Goal: Task Accomplishment & Management: Manage account settings

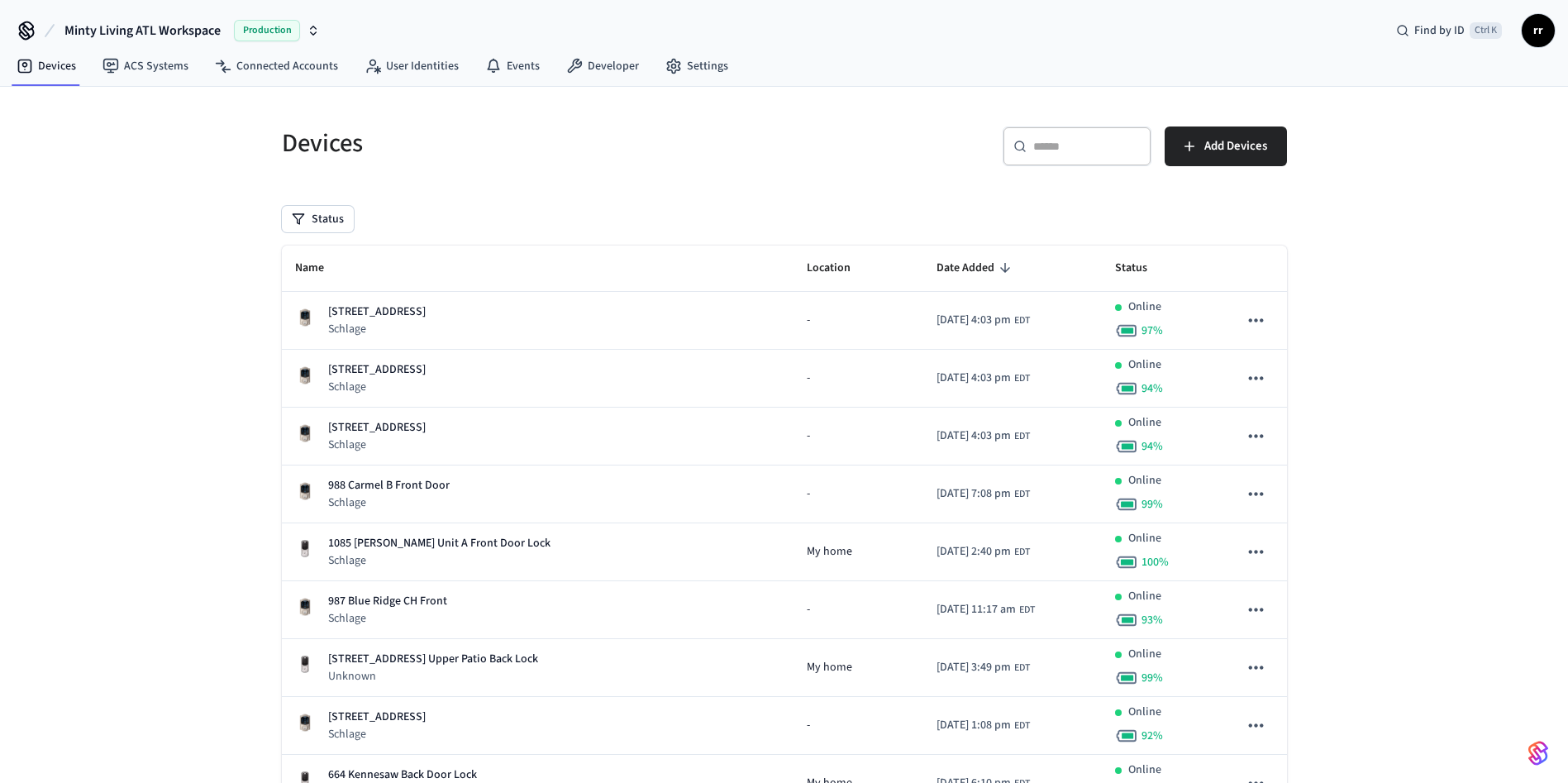
click at [1054, 152] on input "text" at bounding box center [1086, 146] width 107 height 16
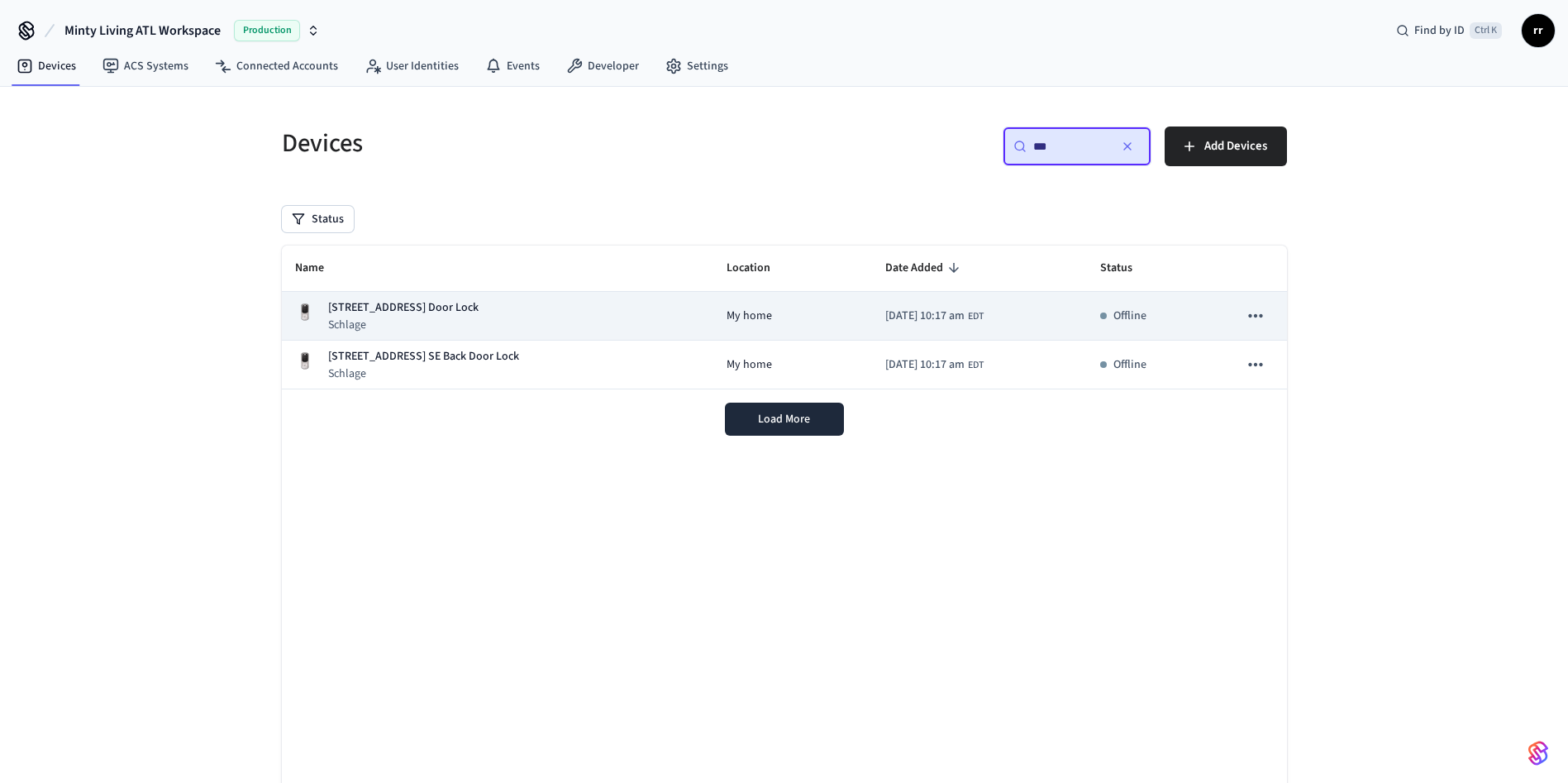
type input "***"
click at [460, 310] on p "[STREET_ADDRESS] Door Lock" at bounding box center [404, 308] width 151 height 17
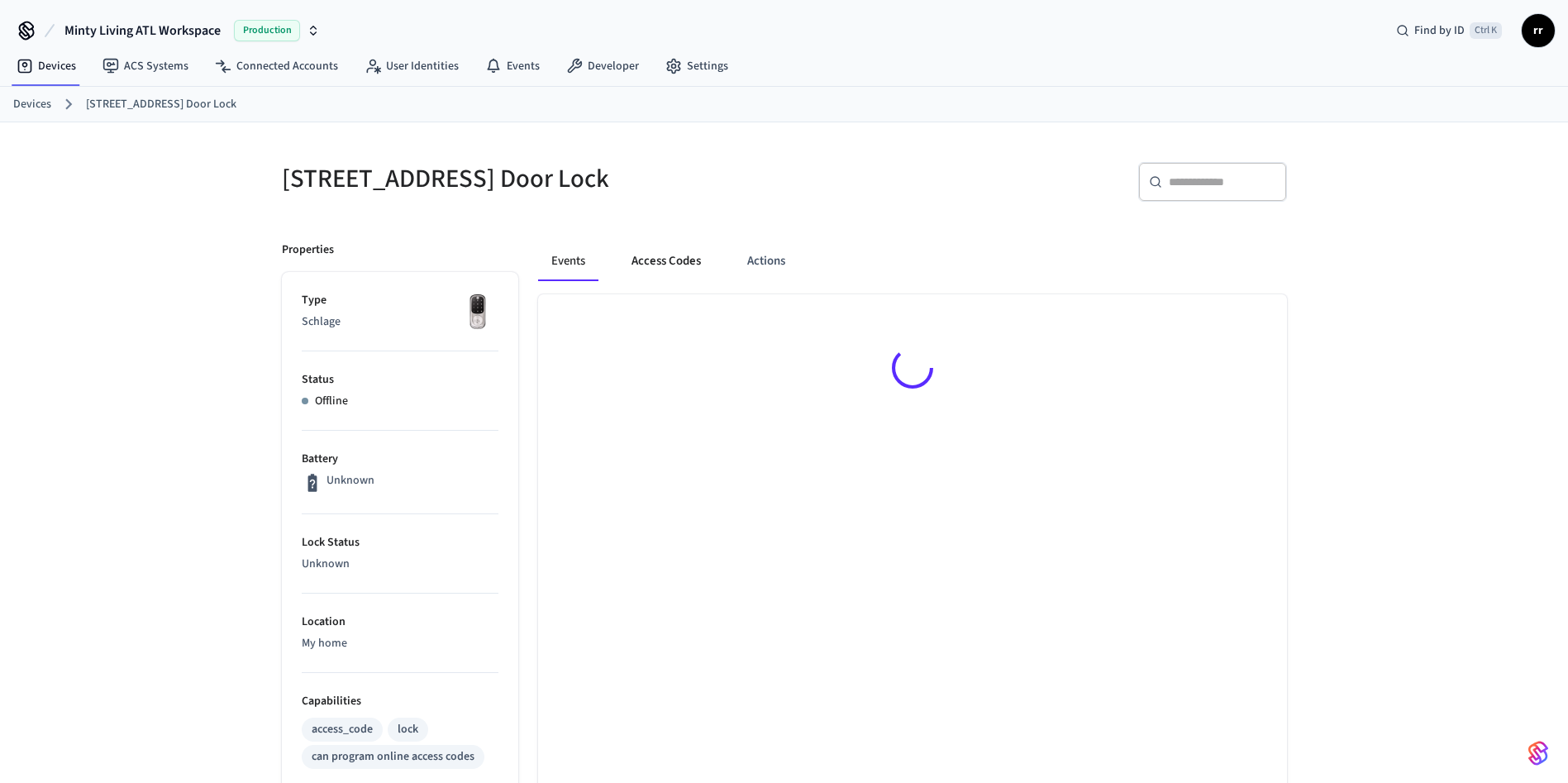
click at [675, 254] on button "Access Codes" at bounding box center [667, 261] width 96 height 39
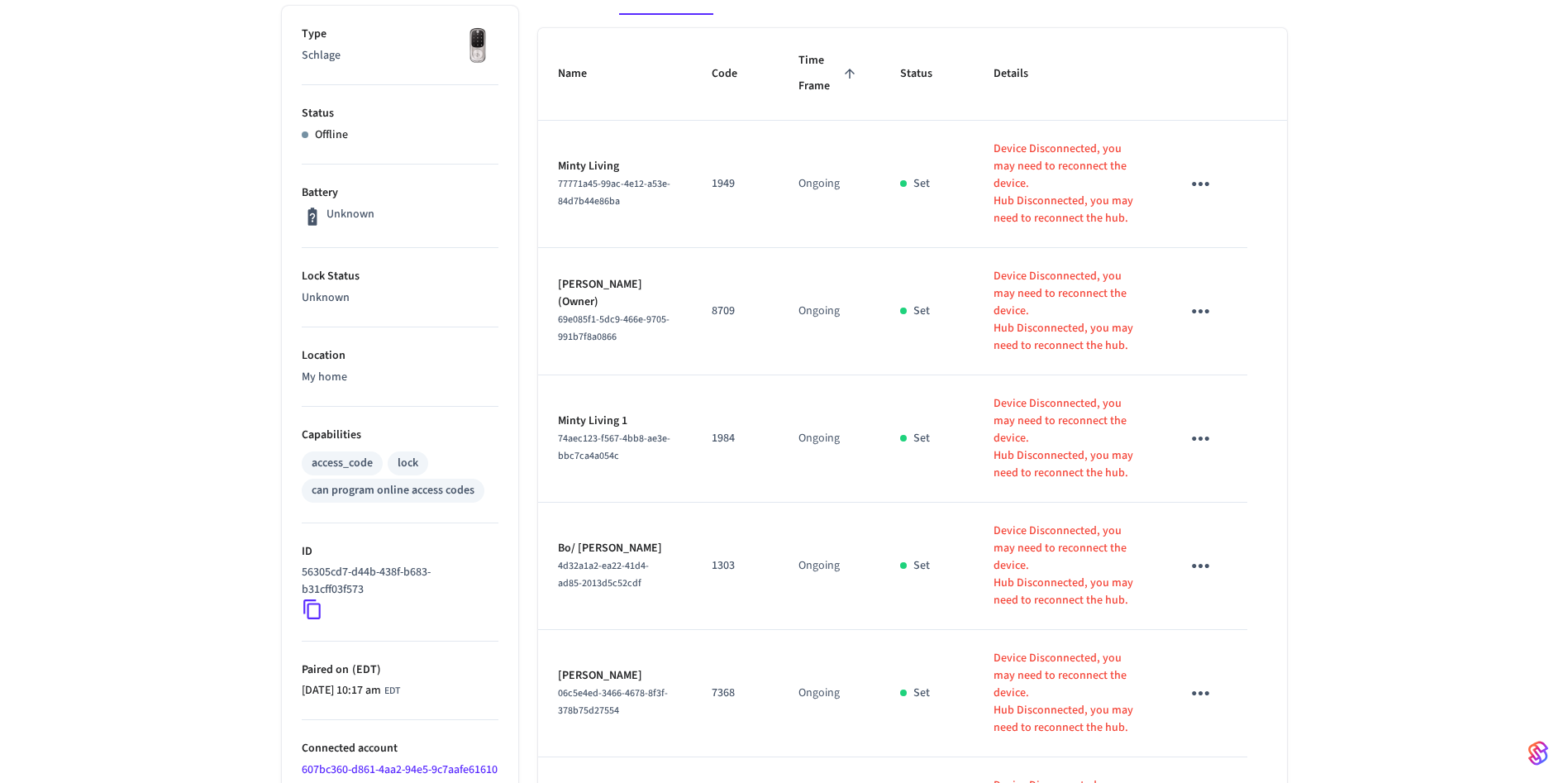
scroll to position [458, 0]
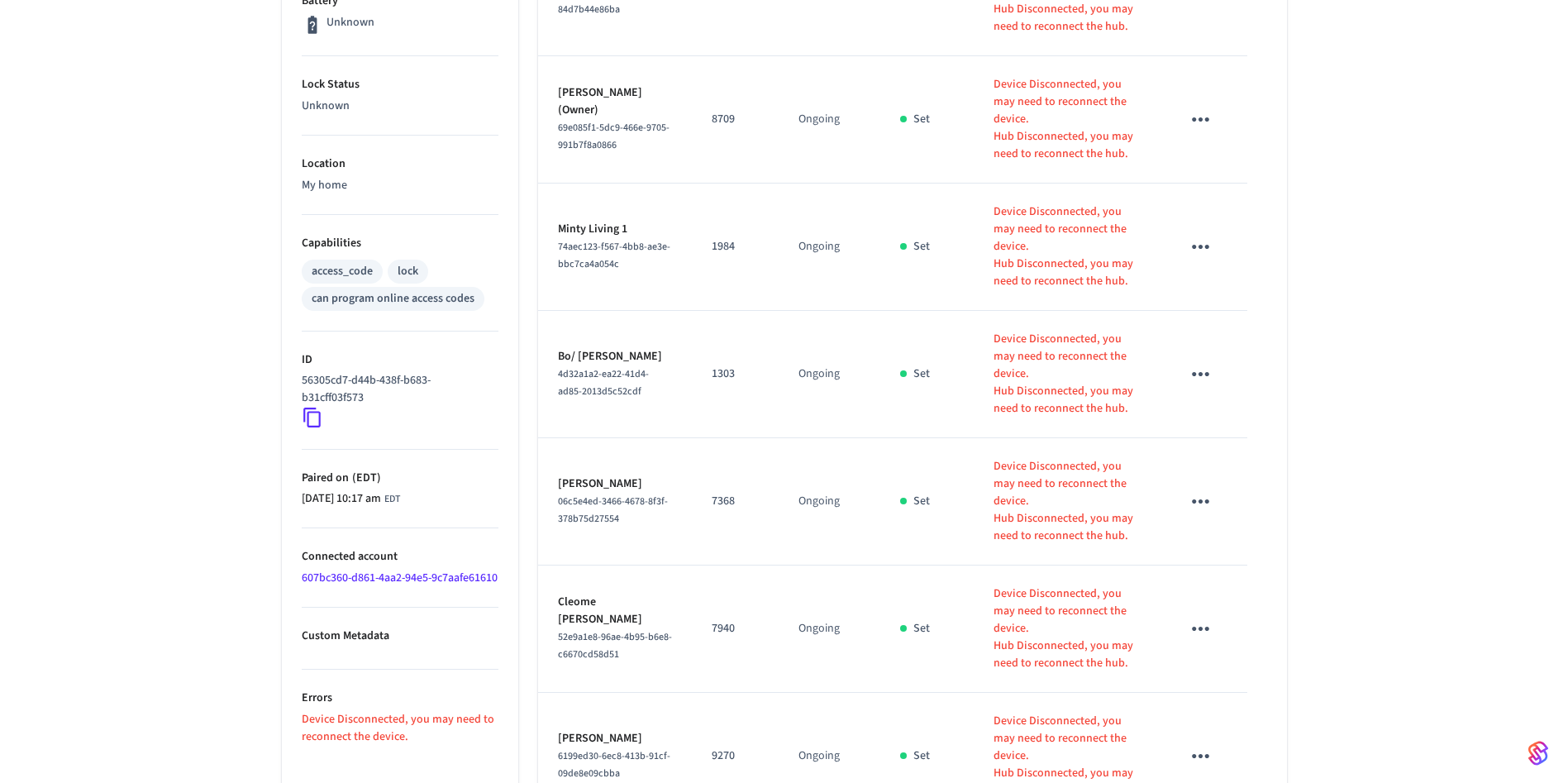
click at [1208, 743] on icon "sticky table" at bounding box center [1200, 756] width 26 height 26
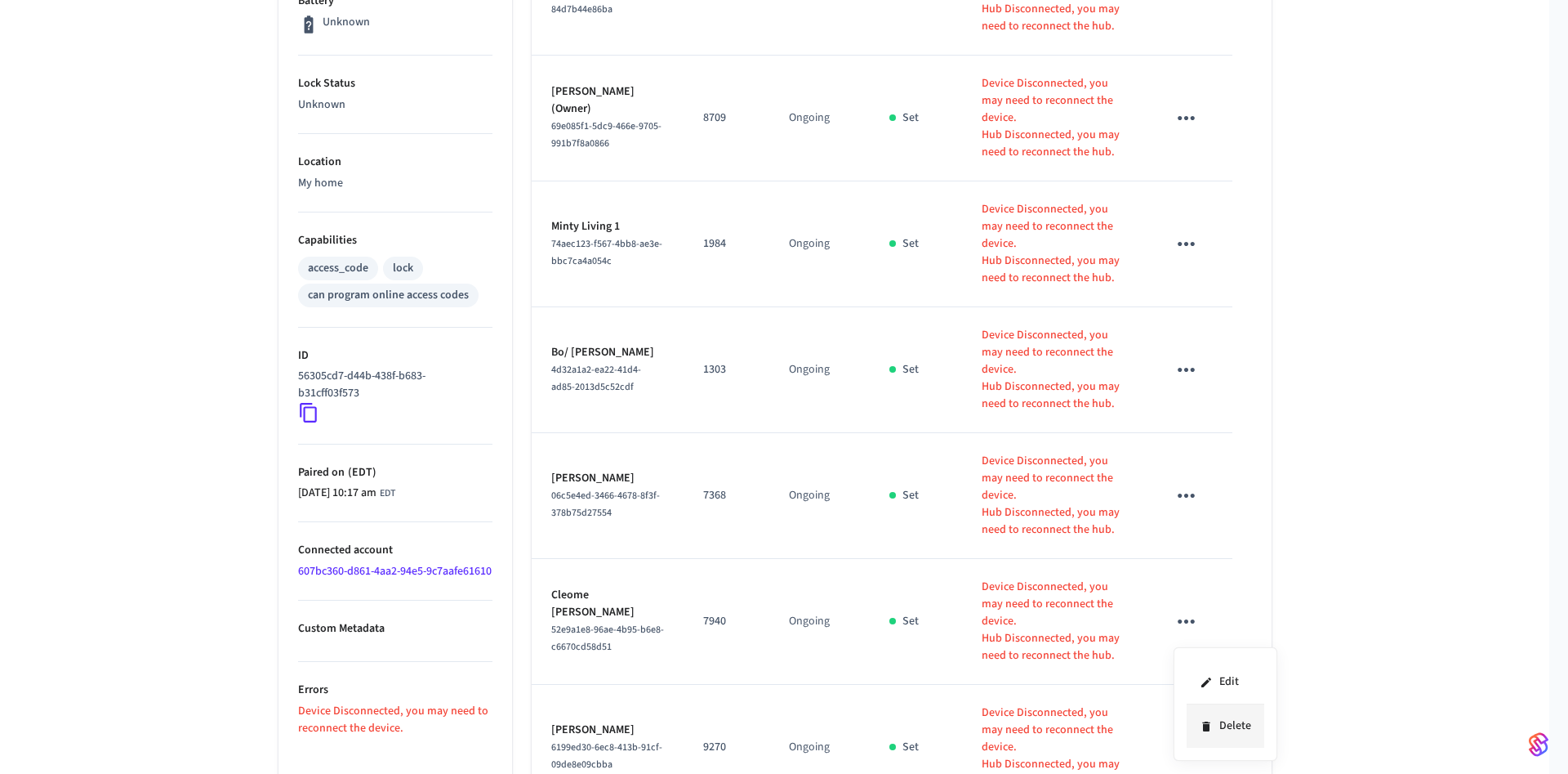
click at [1239, 717] on li "Delete" at bounding box center [1226, 726] width 78 height 43
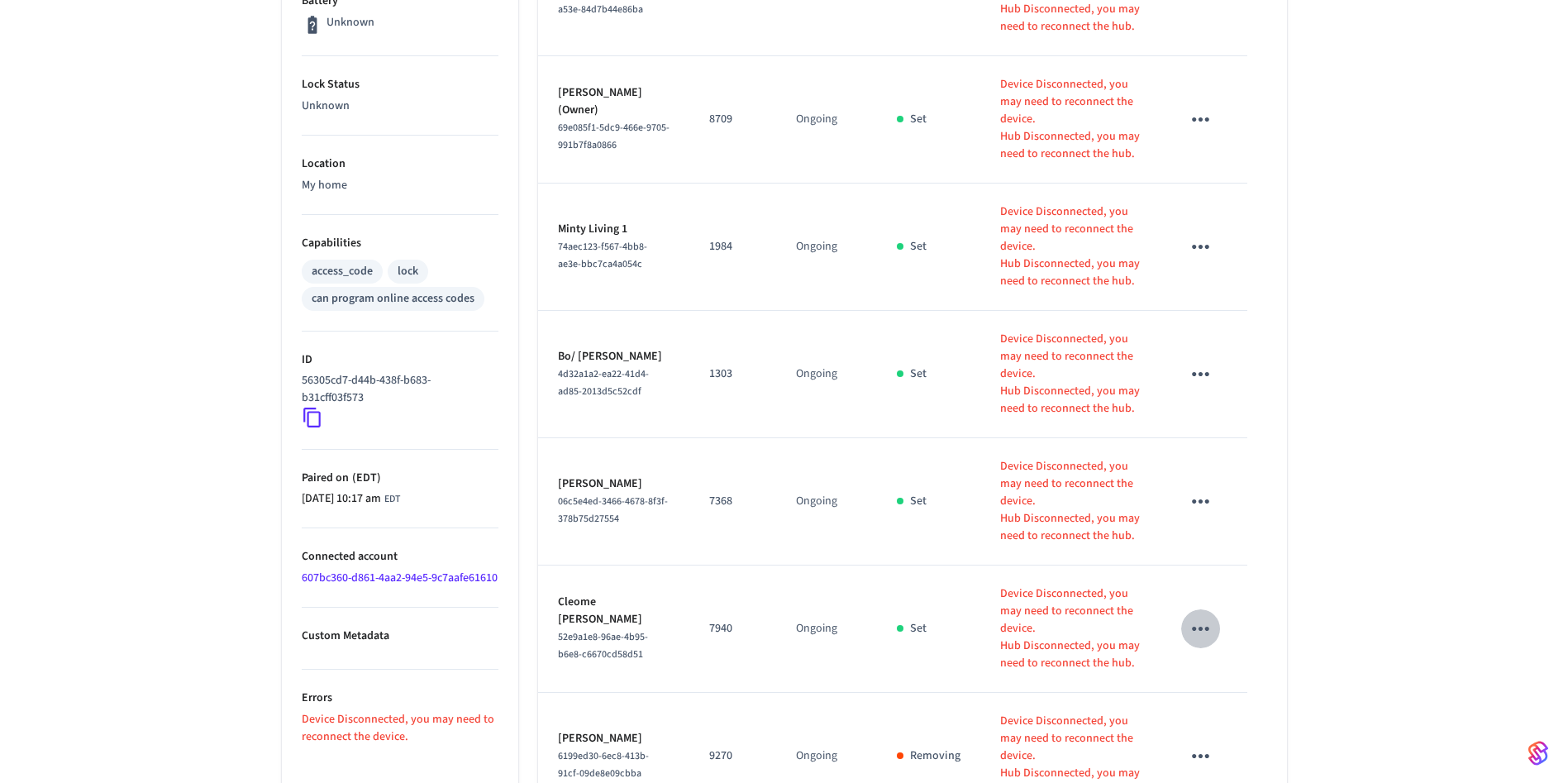
click at [1202, 626] on icon "sticky table" at bounding box center [1200, 628] width 17 height 4
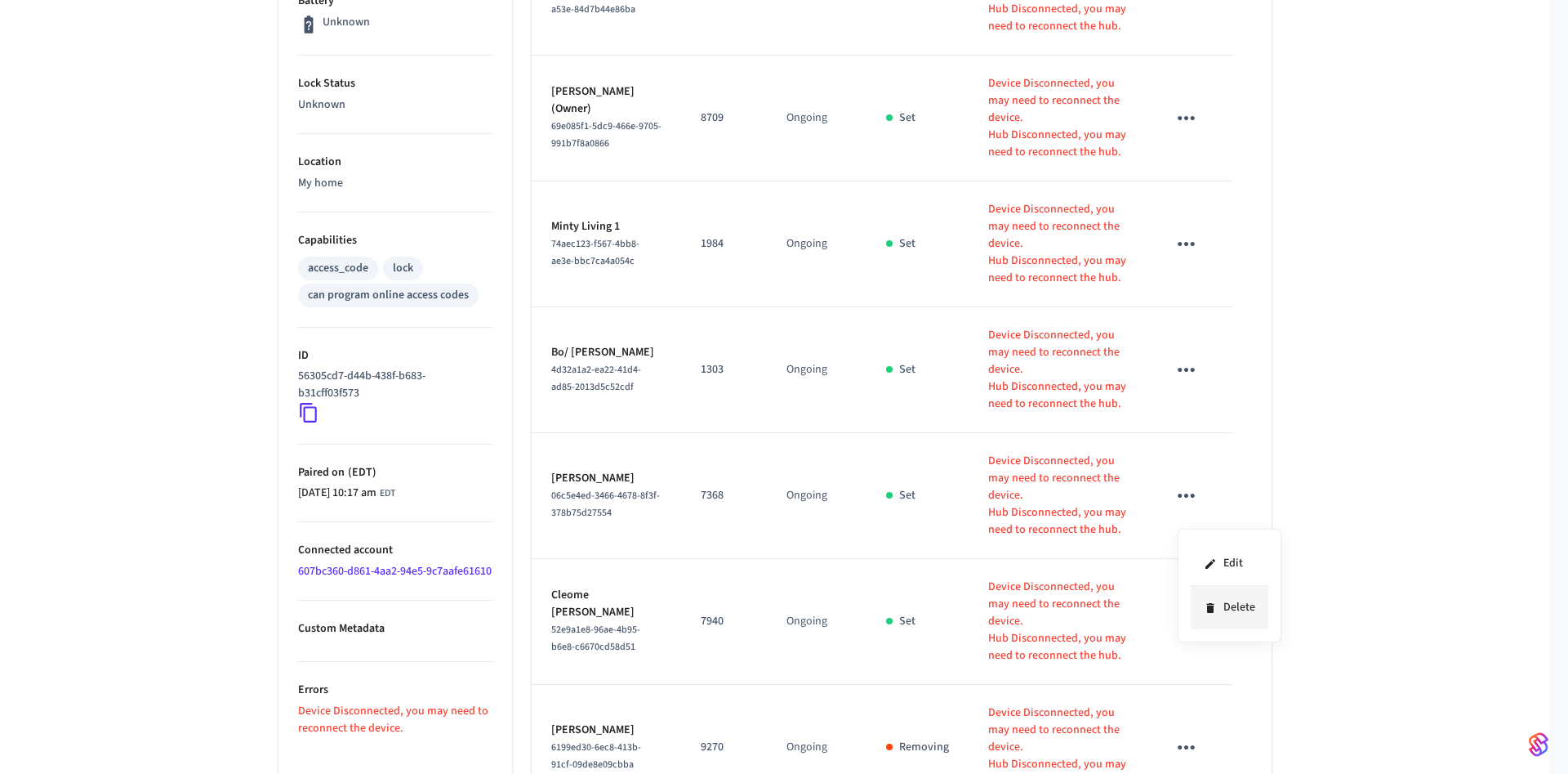
click at [1227, 611] on li "Delete" at bounding box center [1230, 607] width 78 height 43
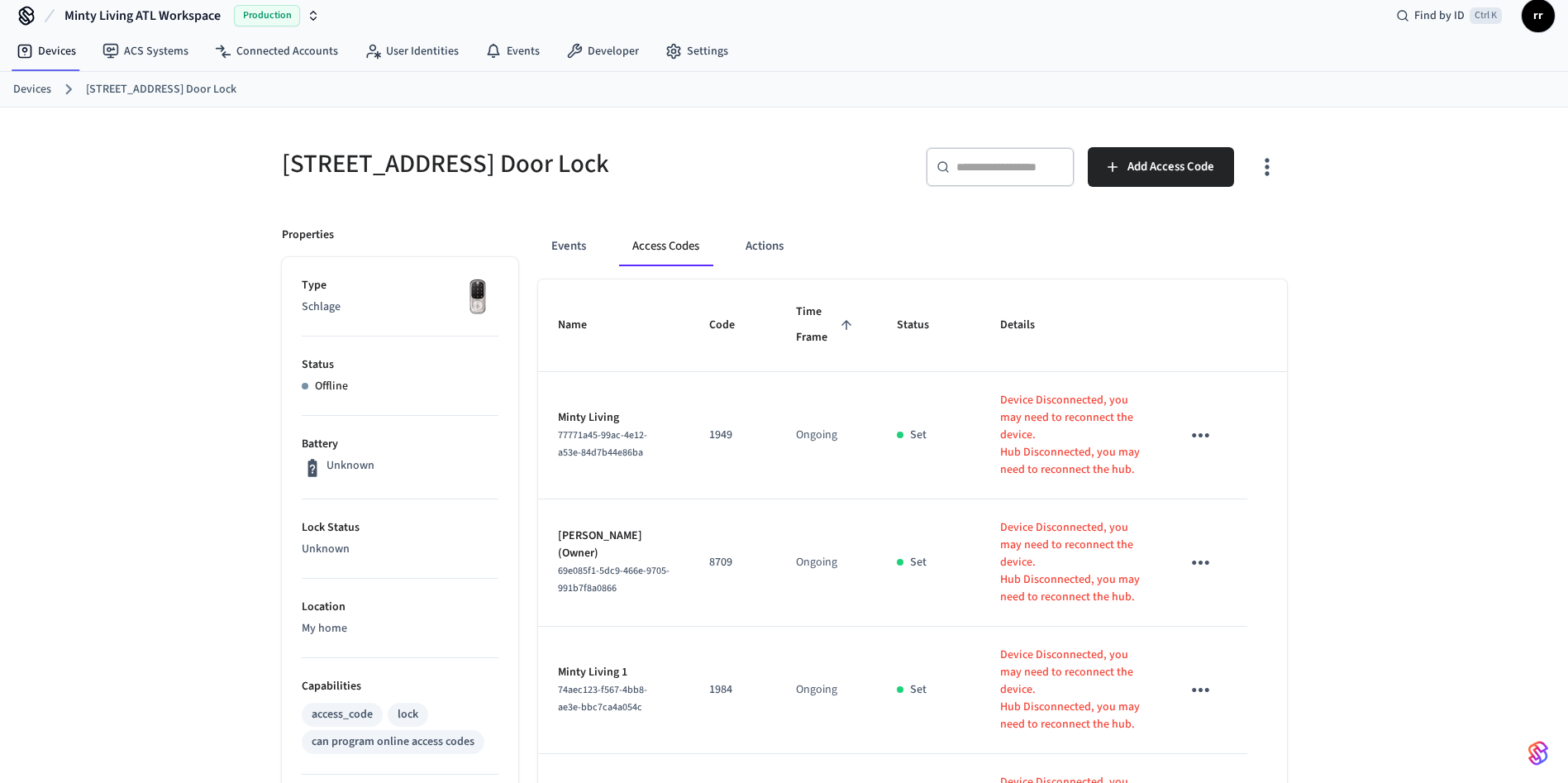
scroll to position [0, 0]
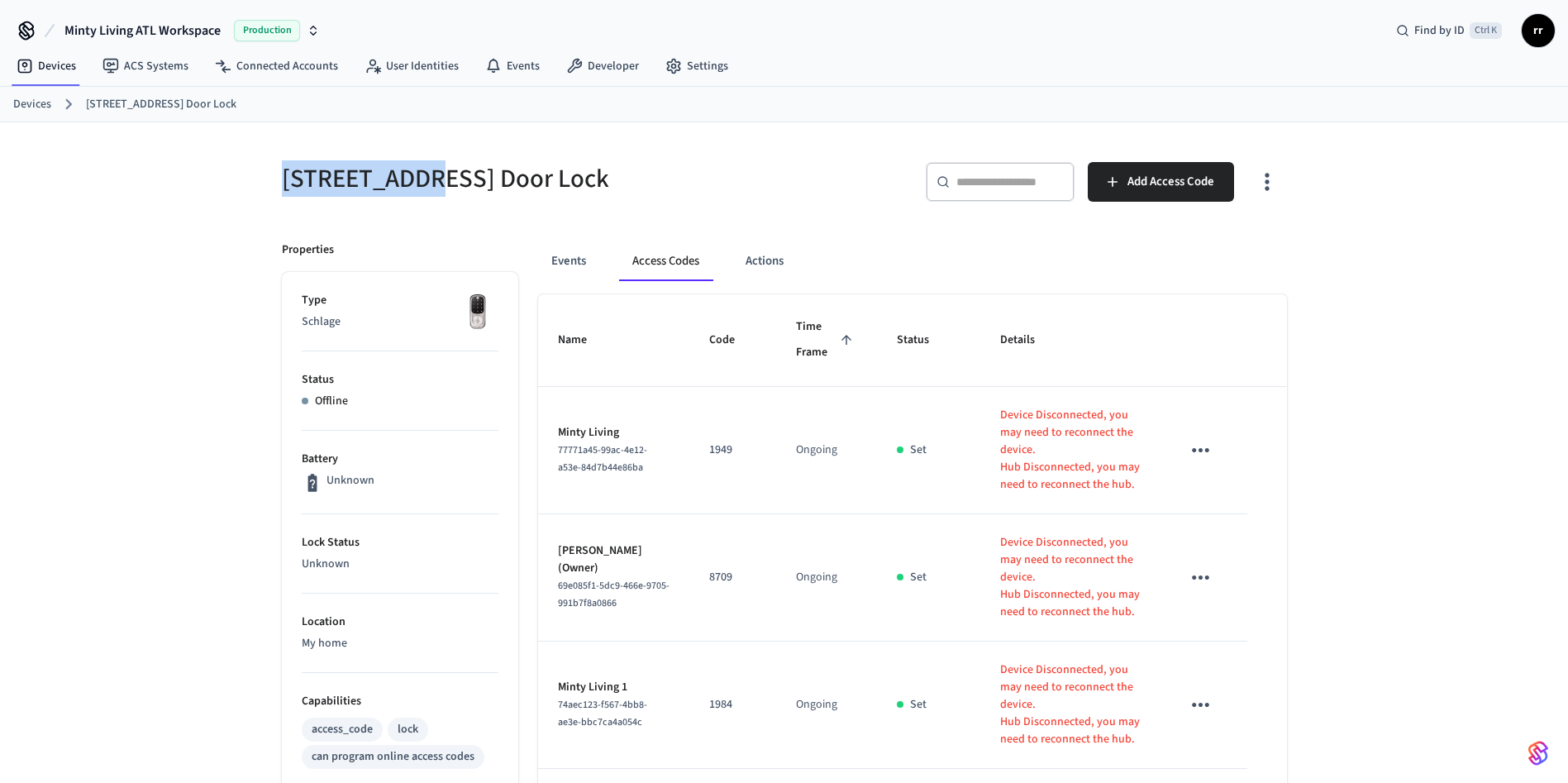
copy h5 "155 Savannah"
drag, startPoint x: 264, startPoint y: 184, endPoint x: 428, endPoint y: 192, distance: 164.2
click at [428, 192] on div "[STREET_ADDRESS] Door Lock" at bounding box center [518, 178] width 512 height 73
click at [13, 103] on link "Devices" at bounding box center [32, 105] width 38 height 17
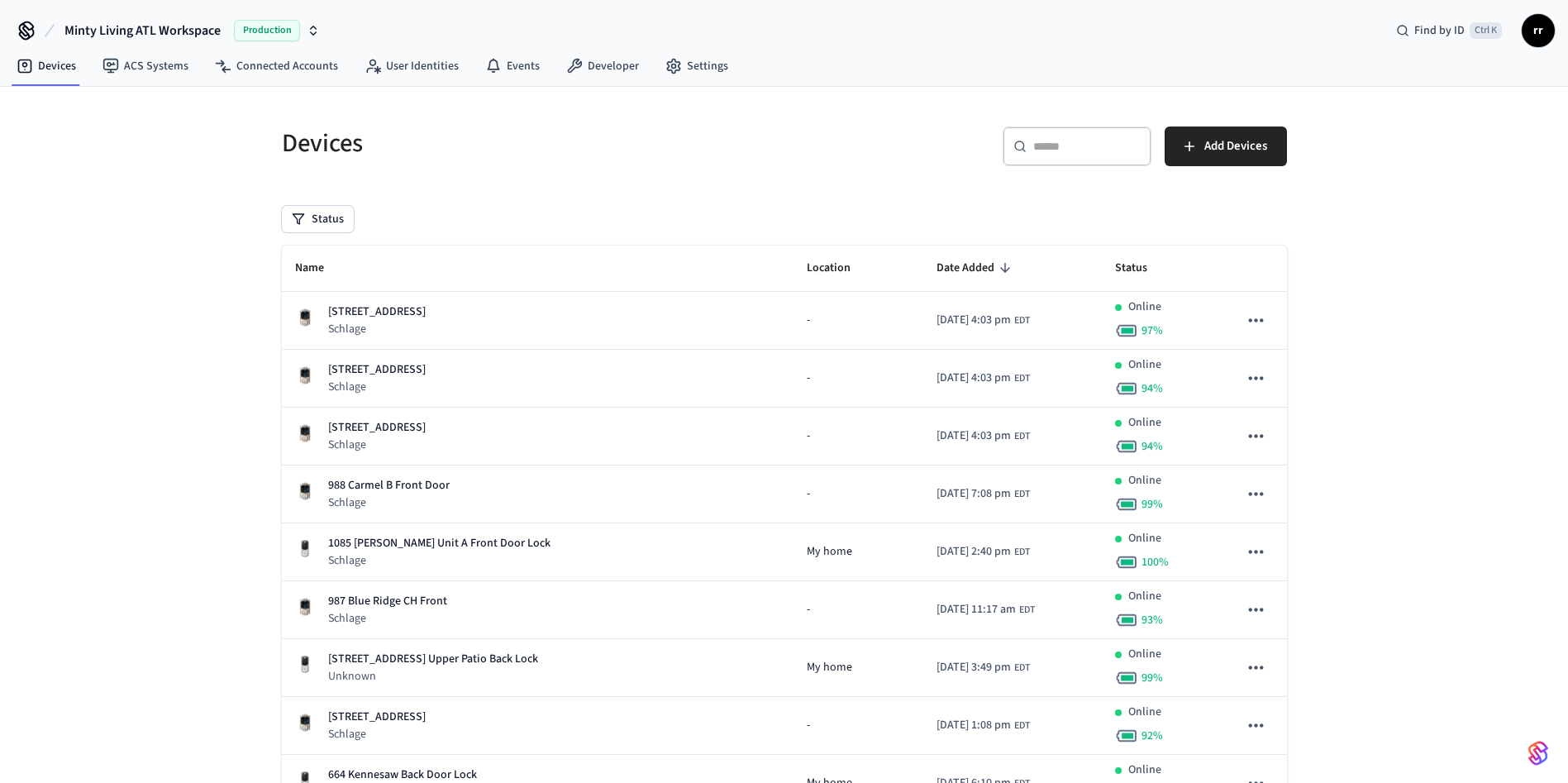
click at [1043, 156] on div "​ ​" at bounding box center [1077, 146] width 149 height 39
paste input "**********"
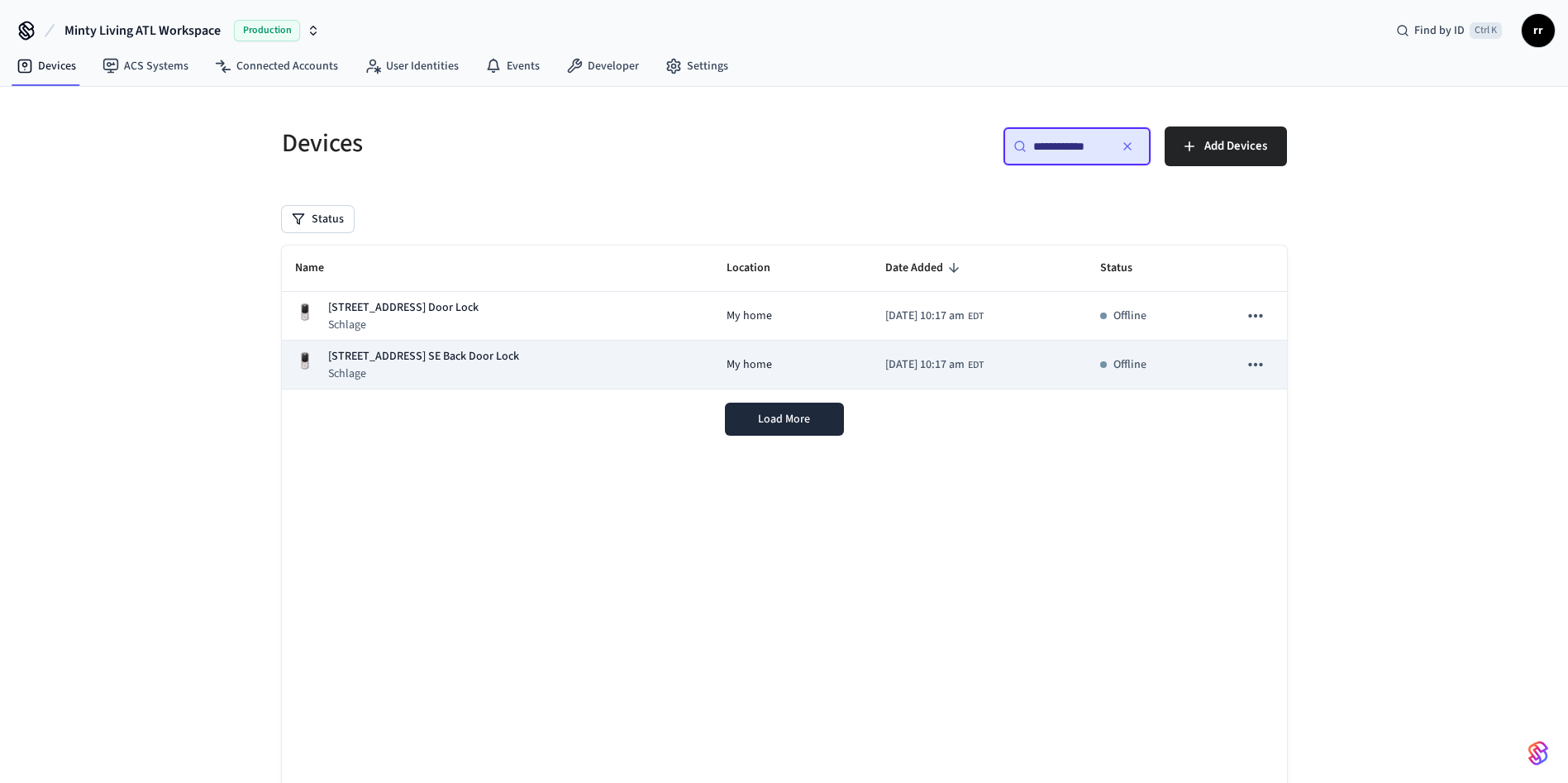
type input "**********"
click at [419, 352] on p "[STREET_ADDRESS] SE Back Door Lock" at bounding box center [423, 356] width 191 height 17
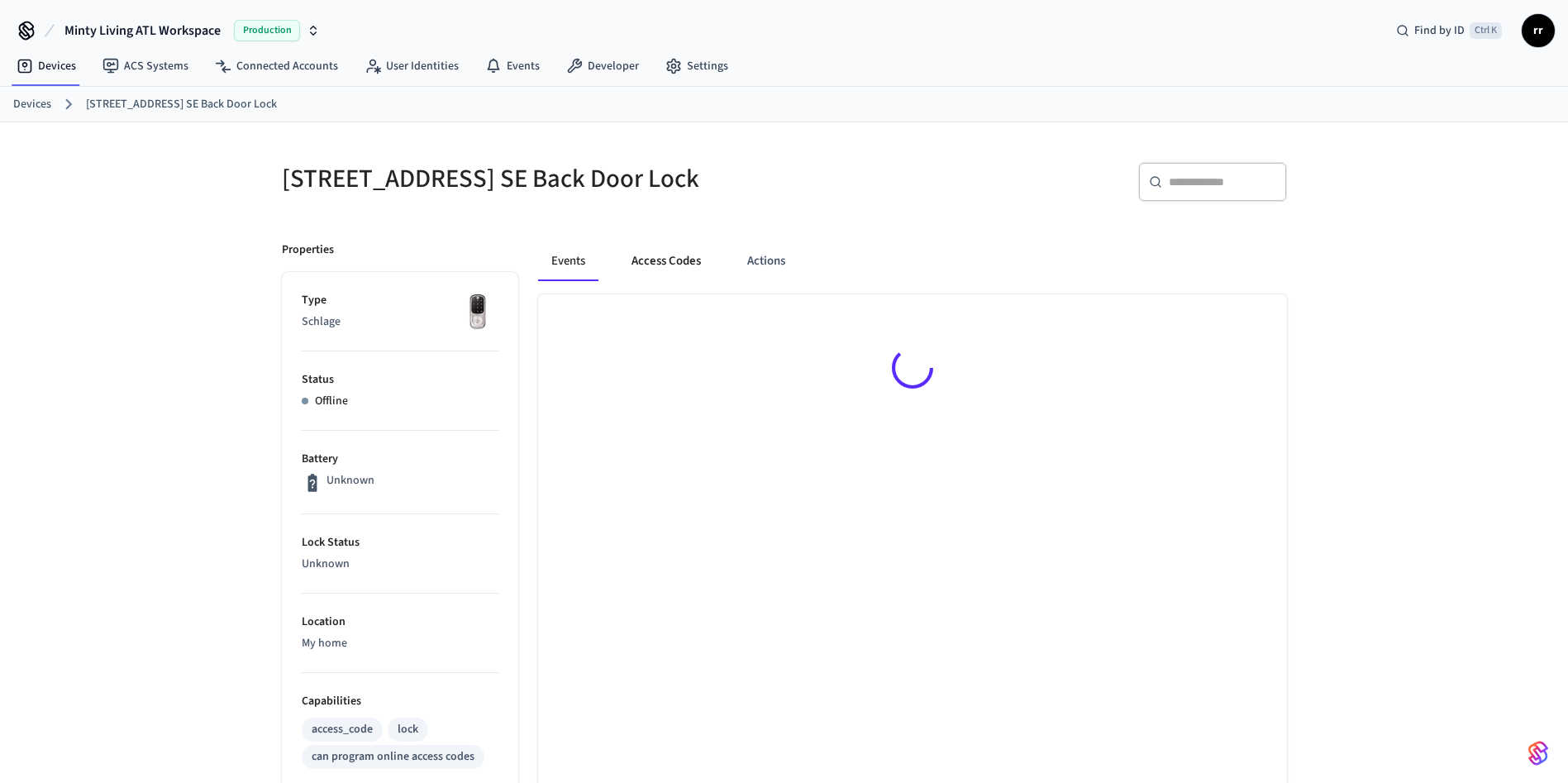
click at [667, 258] on button "Access Codes" at bounding box center [667, 261] width 96 height 39
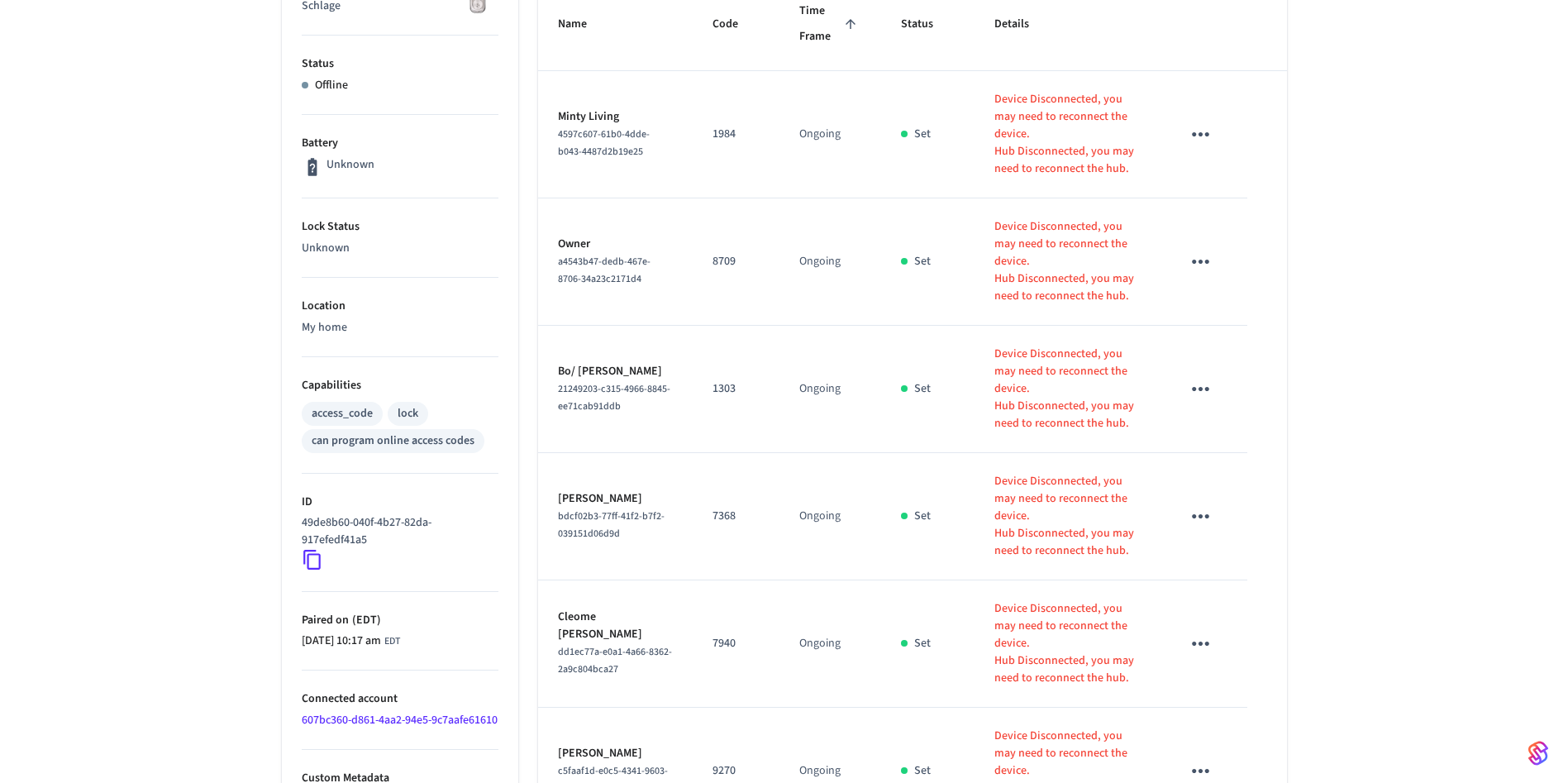
scroll to position [458, 0]
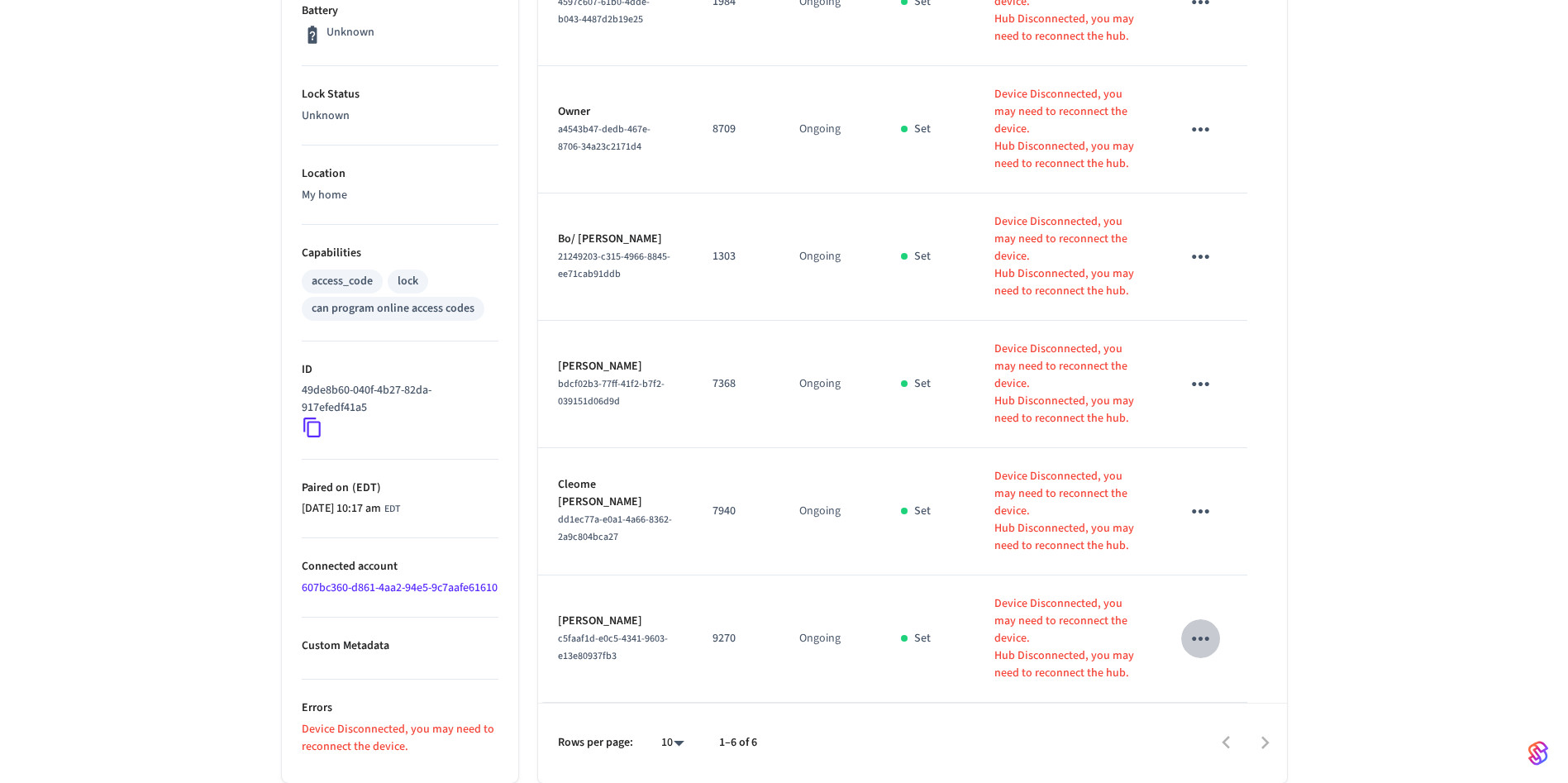
click at [1202, 625] on icon "sticky table" at bounding box center [1200, 638] width 26 height 26
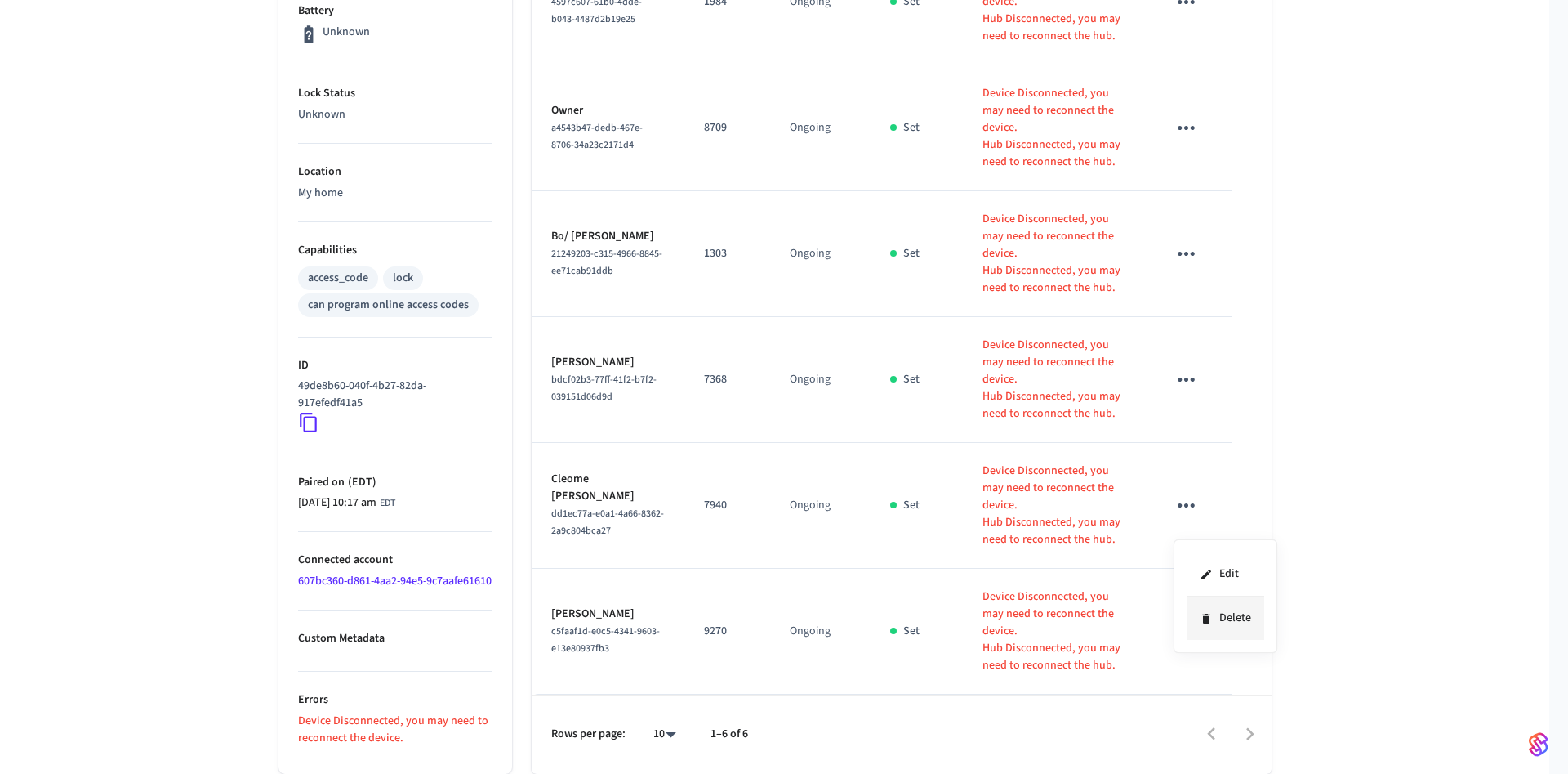
click at [1217, 616] on li "Delete" at bounding box center [1226, 617] width 78 height 43
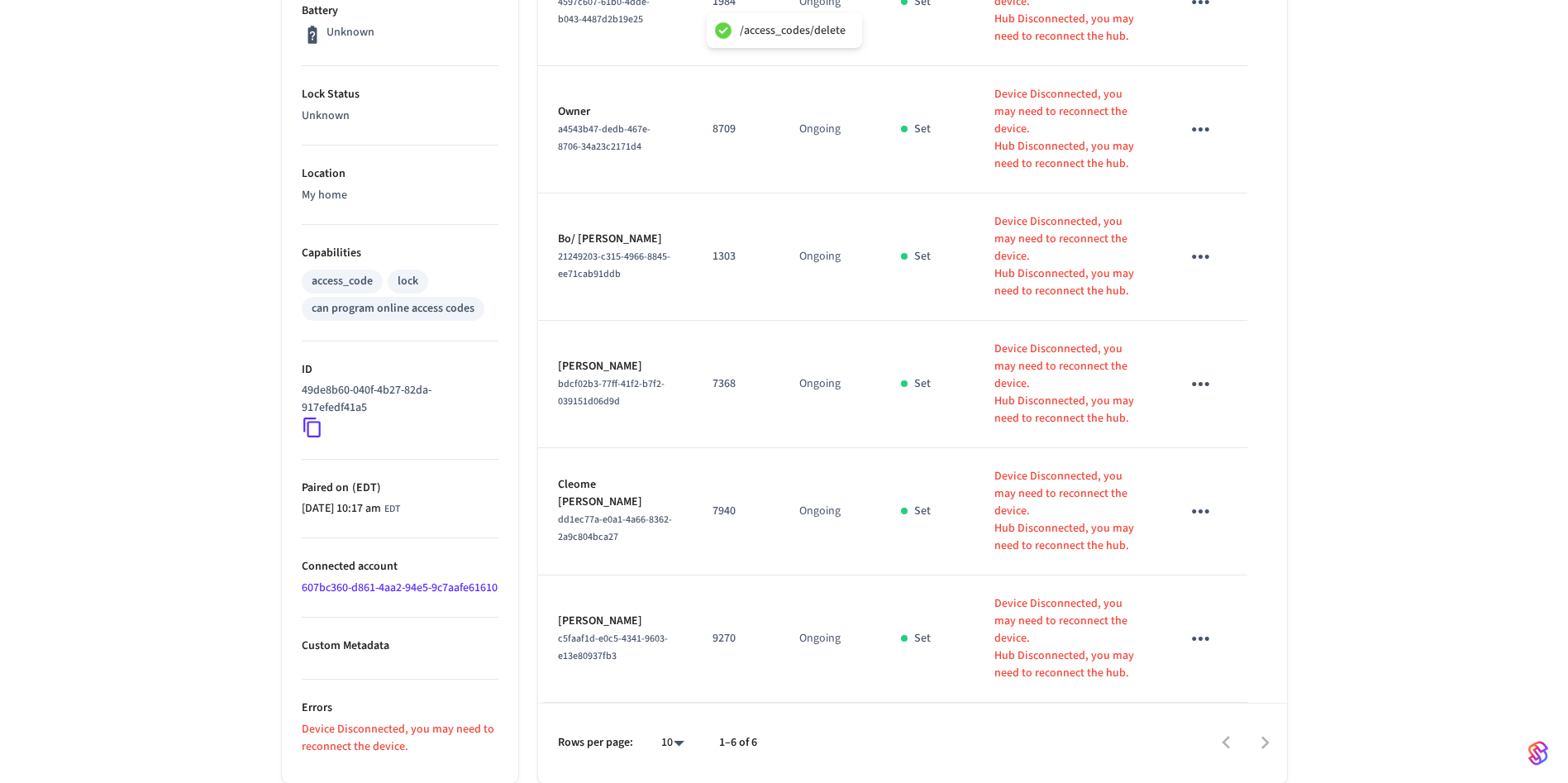
click at [1202, 499] on icon "sticky table" at bounding box center [1200, 511] width 26 height 26
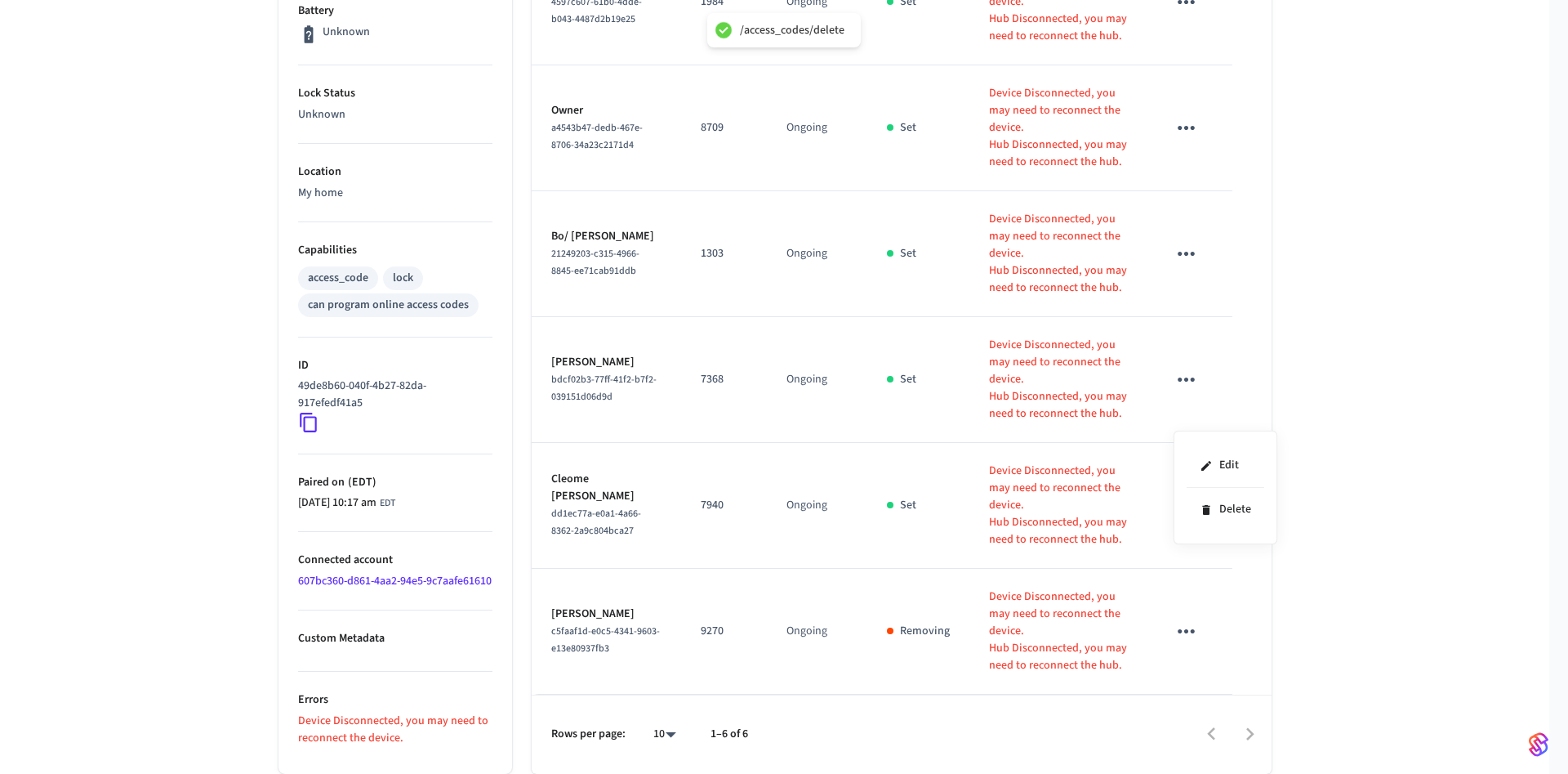
click at [1228, 542] on div "Edit Delete" at bounding box center [1225, 487] width 104 height 113
click at [1240, 506] on li "Delete" at bounding box center [1226, 509] width 78 height 43
